Goal: Information Seeking & Learning: Learn about a topic

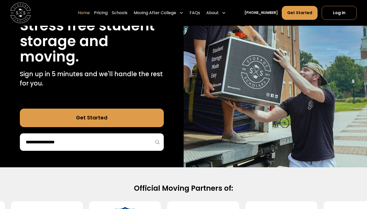
scroll to position [97, 0]
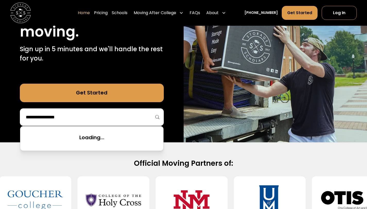
click at [95, 116] on input "search" at bounding box center [91, 117] width 133 height 9
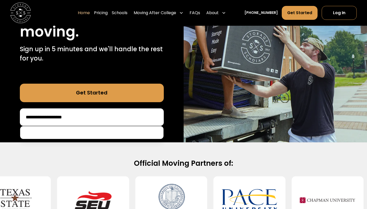
click at [46, 117] on input "**********" at bounding box center [91, 117] width 133 height 9
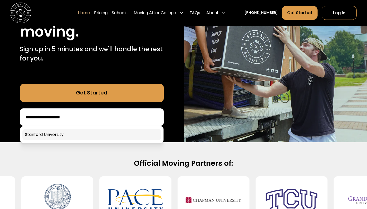
type input "**********"
click at [60, 132] on link at bounding box center [91, 134] width 139 height 11
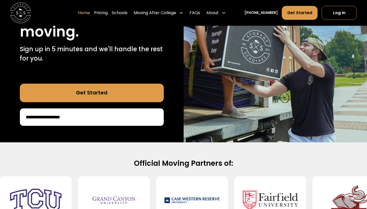
click at [66, 115] on input "**********" at bounding box center [91, 117] width 133 height 9
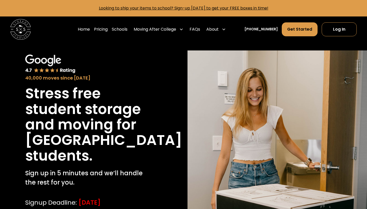
scroll to position [29, 0]
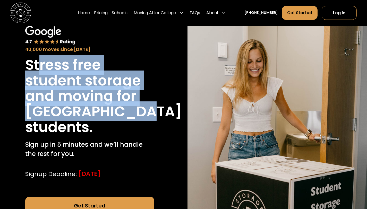
drag, startPoint x: 40, startPoint y: 74, endPoint x: 69, endPoint y: 133, distance: 65.9
click at [69, 133] on div "Stress free student storage and moving for [GEOGRAPHIC_DATA] students." at bounding box center [89, 96] width 129 height 78
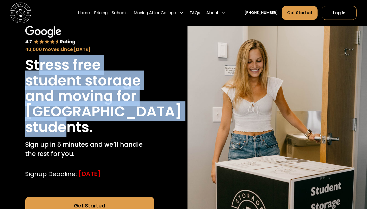
click at [69, 133] on h1 "students." at bounding box center [58, 127] width 67 height 15
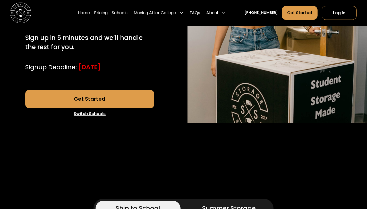
scroll to position [135, 0]
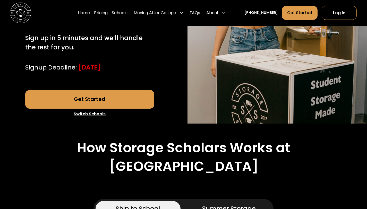
click at [92, 109] on link "Get Started" at bounding box center [89, 99] width 129 height 19
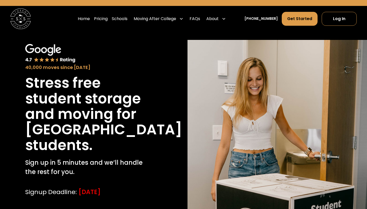
scroll to position [0, 0]
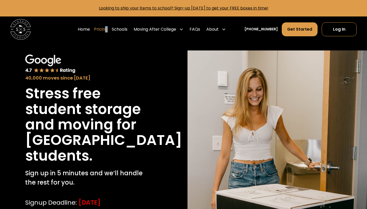
drag, startPoint x: 115, startPoint y: 30, endPoint x: 112, endPoint y: 31, distance: 3.1
click at [112, 31] on div "Home Pricing Schools Moving After College Apartment Moving Local Moving Residen…" at bounding box center [153, 29] width 150 height 14
click at [108, 31] on link "Pricing" at bounding box center [101, 29] width 14 height 14
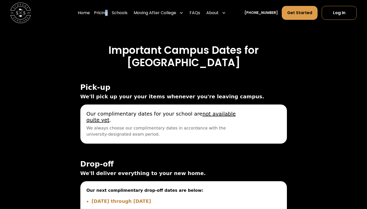
scroll to position [1649, 0]
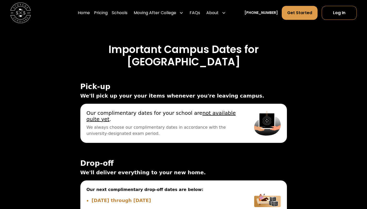
click at [188, 68] on h3 "[GEOGRAPHIC_DATA]" at bounding box center [183, 62] width 331 height 12
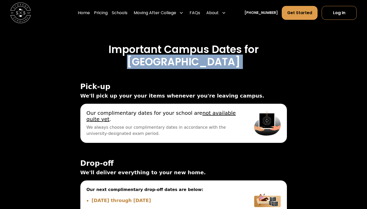
click at [188, 68] on h3 "[GEOGRAPHIC_DATA]" at bounding box center [183, 62] width 331 height 12
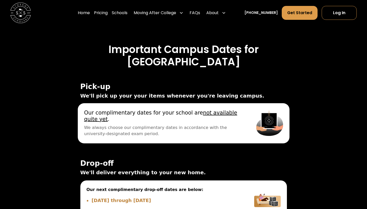
click at [141, 122] on span "Our complimentary dates for your school are not available quite yet ." at bounding box center [163, 116] width 159 height 13
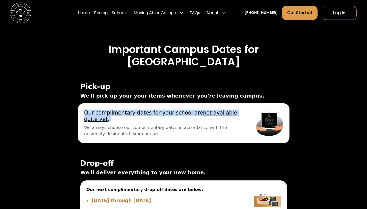
click at [141, 122] on span "Our complimentary dates for your school are not available quite yet ." at bounding box center [163, 116] width 159 height 13
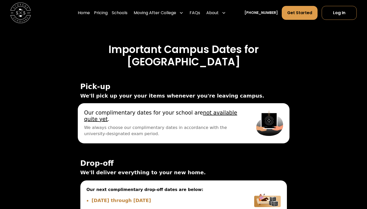
click at [131, 137] on span "We always choose our complimentary dates in accordance with the university-desi…" at bounding box center [163, 130] width 159 height 13
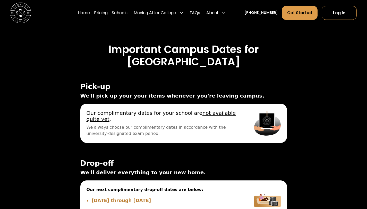
drag, startPoint x: 81, startPoint y: 107, endPoint x: 201, endPoint y: 118, distance: 120.6
click at [201, 118] on div "Pick-up We'll pick up your your items whenever you're leaving campus. Our next …" at bounding box center [183, 113] width 207 height 60
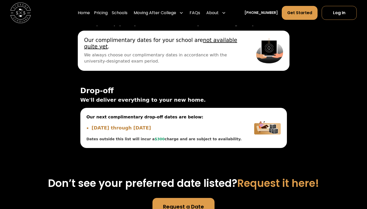
scroll to position [1723, 0]
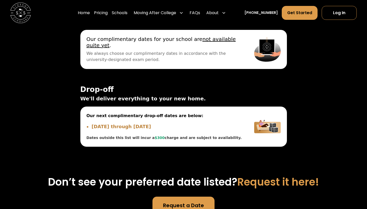
click at [140, 103] on span "We'll deliver everything to your new home." at bounding box center [183, 99] width 207 height 8
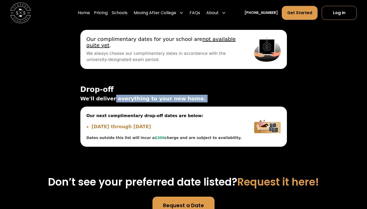
click at [140, 103] on span "We'll deliver everything to your new home." at bounding box center [183, 99] width 207 height 8
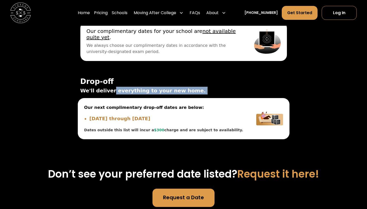
scroll to position [1731, 0]
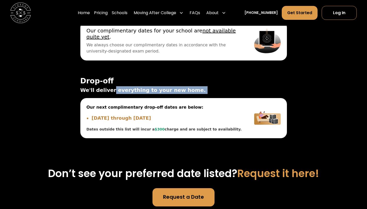
click at [146, 94] on span "We'll deliver everything to your new home." at bounding box center [183, 90] width 207 height 8
click at [180, 94] on span "We'll deliver everything to your new home." at bounding box center [183, 90] width 207 height 8
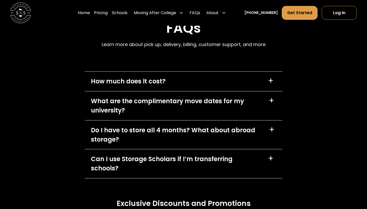
scroll to position [2248, 0]
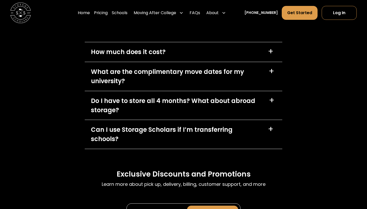
click at [252, 62] on div "How much does it cost? +" at bounding box center [184, 52] width 198 height 20
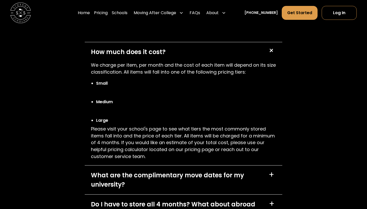
click at [251, 62] on div "How much does it cost? +" at bounding box center [184, 52] width 198 height 20
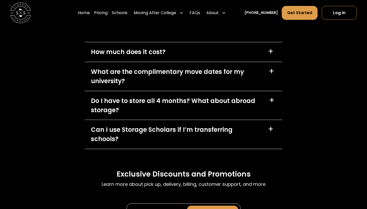
click at [221, 86] on div "What are the complimentary move dates for my university?" at bounding box center [177, 76] width 172 height 19
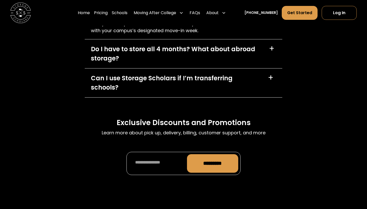
scroll to position [2333, 0]
click at [208, 92] on div "Can I use Storage Scholars if I’m transferring schools?" at bounding box center [176, 82] width 171 height 19
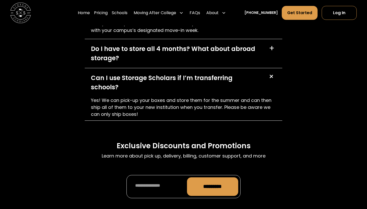
click at [208, 92] on div "Can I use Storage Scholars if I’m transferring schools?" at bounding box center [176, 82] width 171 height 19
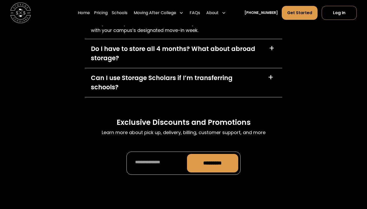
click at [305, 66] on div "FAQs Learn more about pick up, delivery, billing, customer support, and more Ho…" at bounding box center [183, 42] width 367 height 306
